Goal: Information Seeking & Learning: Stay updated

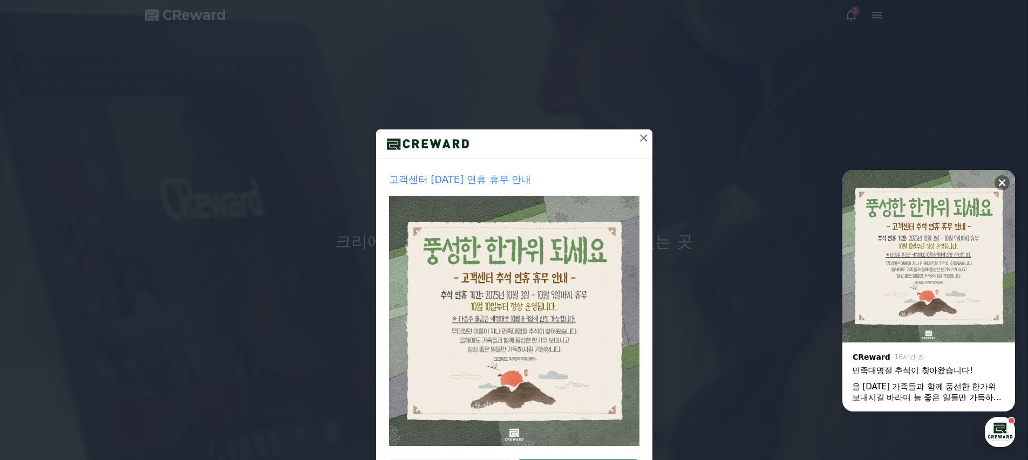
click at [640, 136] on icon at bounding box center [644, 138] width 8 height 8
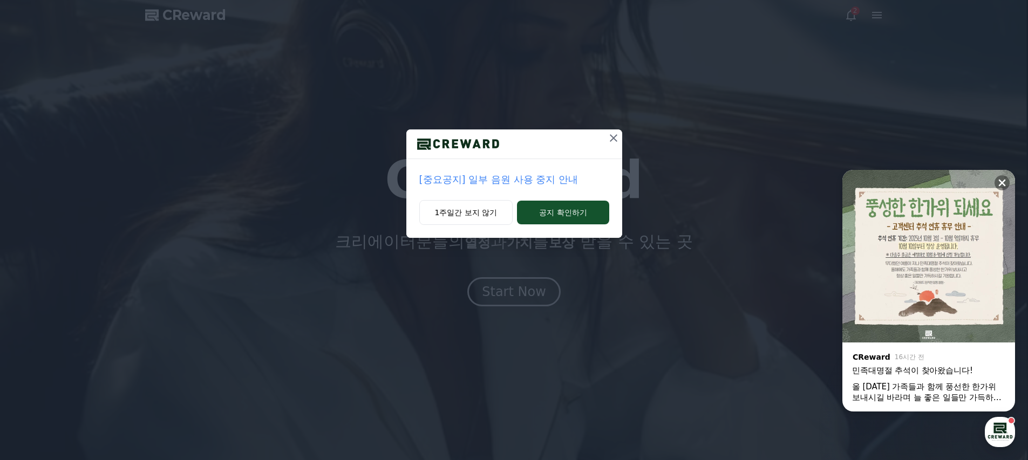
click at [855, 18] on div "[중요공지] 일부 음원 사용 중지 안내 1주일간 보지 않기 공지 확인하기" at bounding box center [514, 127] width 1028 height 255
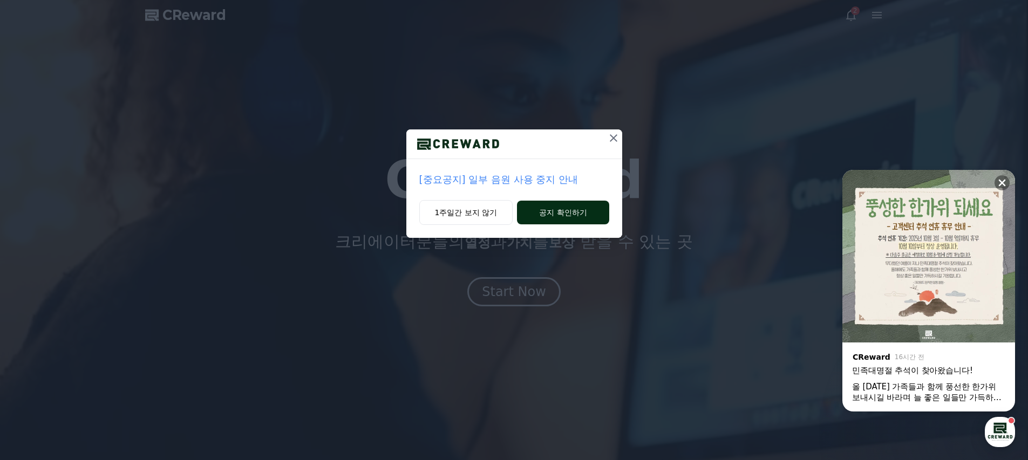
click at [555, 214] on button "공지 확인하기" at bounding box center [563, 213] width 92 height 24
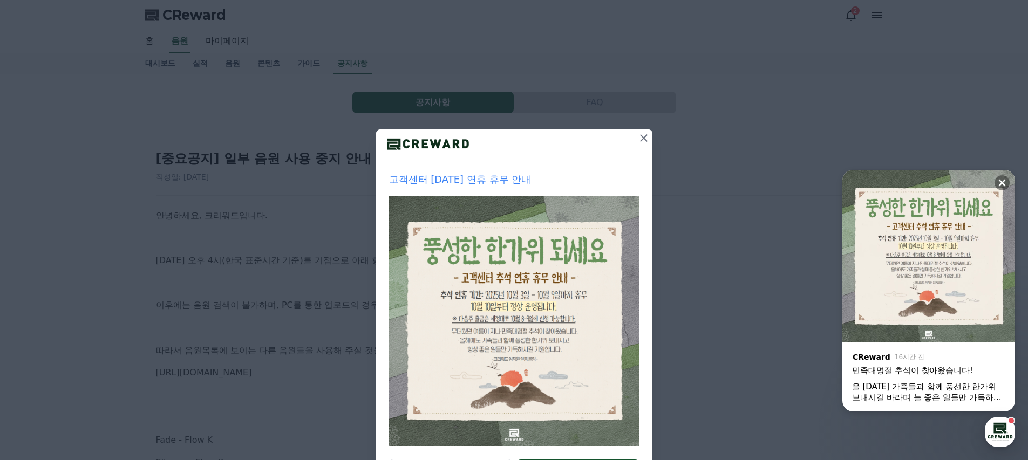
click at [638, 141] on icon at bounding box center [643, 138] width 13 height 13
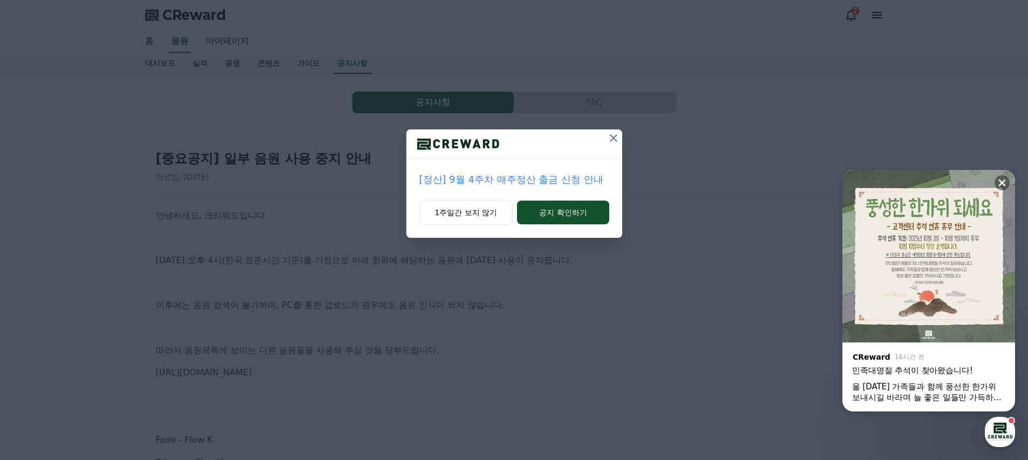
click at [612, 141] on icon at bounding box center [613, 138] width 13 height 13
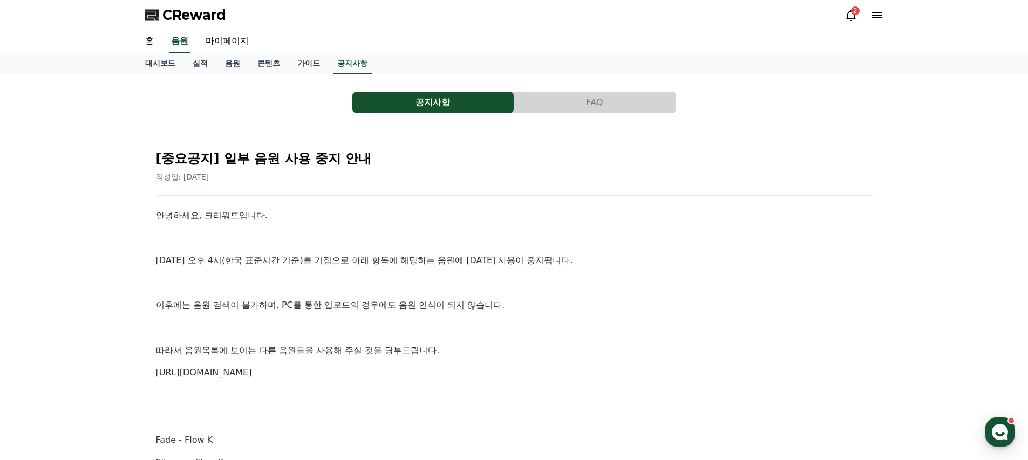
click at [852, 12] on div "2" at bounding box center [855, 10] width 9 height 9
click at [851, 17] on icon at bounding box center [850, 15] width 13 height 13
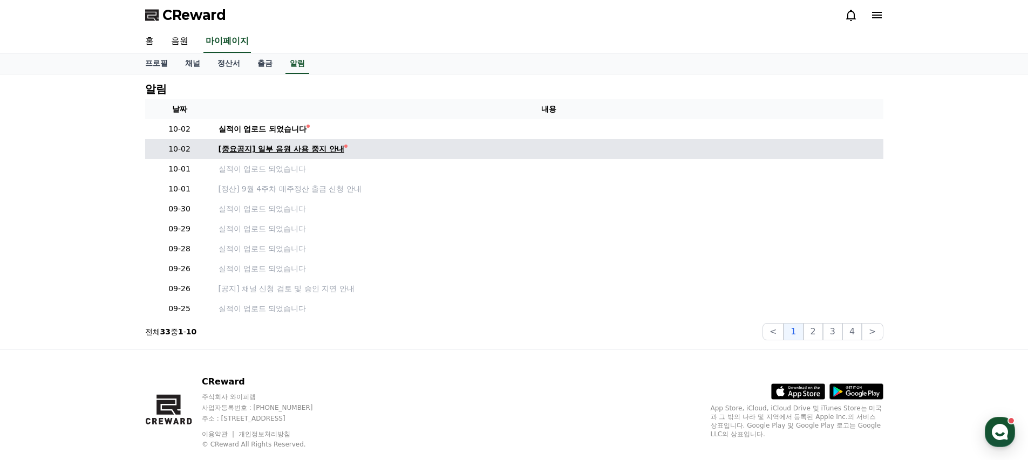
click at [294, 152] on div "[중요공지] 일부 음원 사용 중지 안내" at bounding box center [281, 149] width 126 height 11
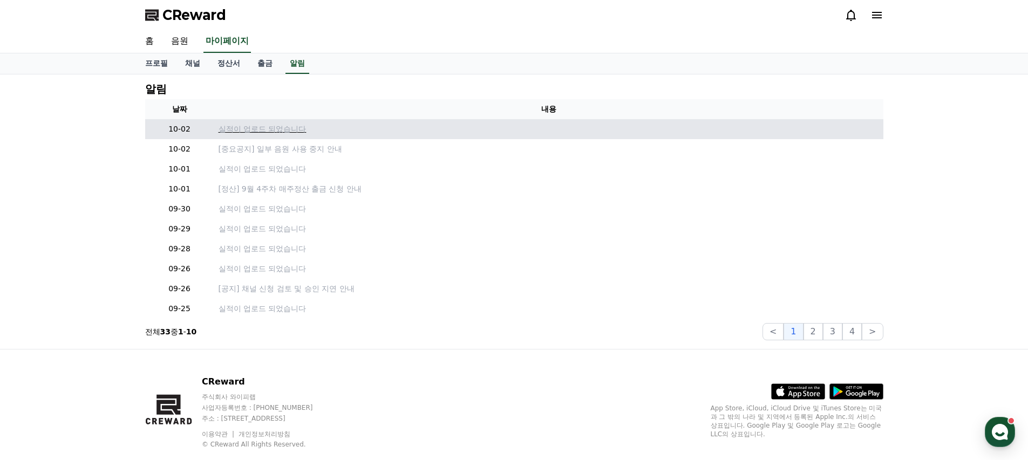
click at [280, 131] on p "실적이 업로드 되었습니다" at bounding box center [548, 129] width 660 height 11
